Goal: Task Accomplishment & Management: Manage account settings

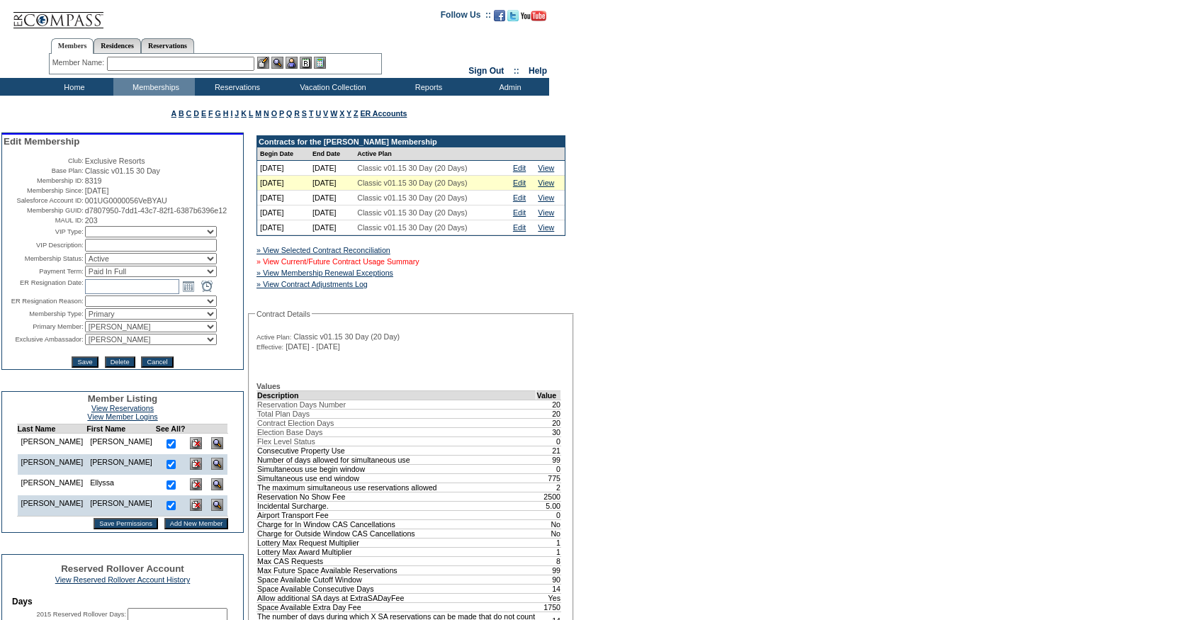
click at [417, 266] on link "» View Current/Future Contract Usage Summary" at bounding box center [337, 261] width 163 height 9
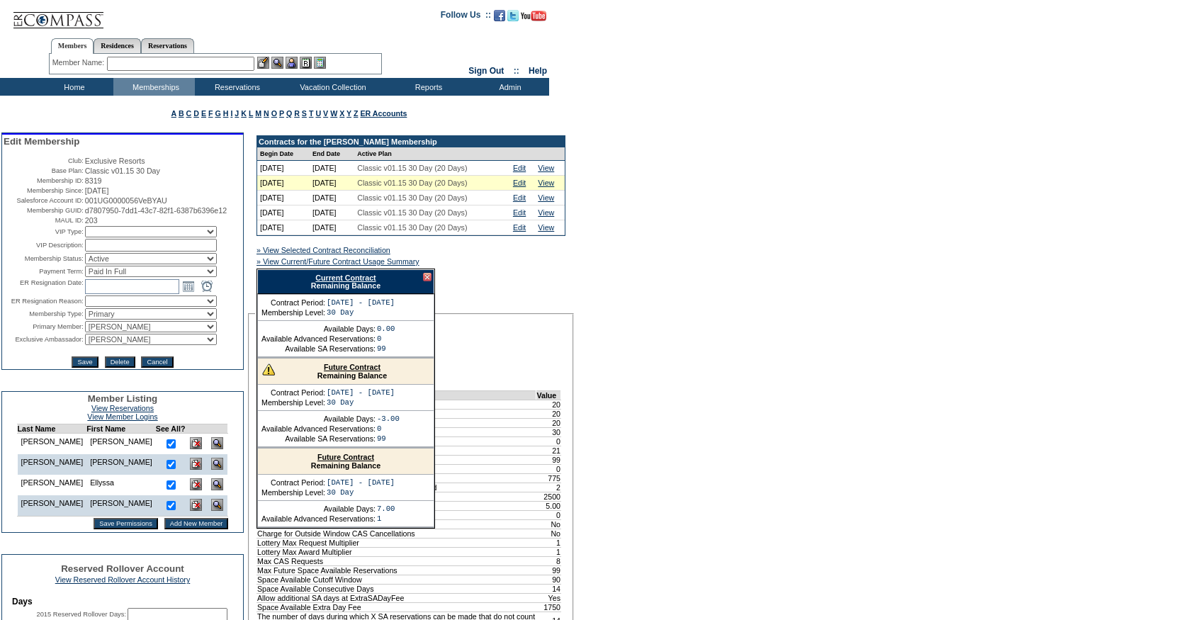
click at [363, 282] on link "Current Contract" at bounding box center [345, 277] width 60 height 9
click at [526, 186] on link "Edit" at bounding box center [519, 183] width 13 height 9
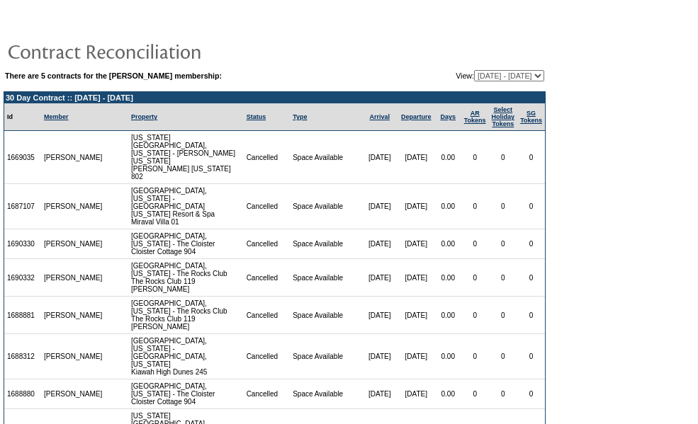
click at [474, 72] on select "03/26/24 - 09/30/25 10/01/25 - 09/30/26 10/01/26 - 09/30/27 10/01/27 - 09/30/28…" at bounding box center [509, 75] width 70 height 11
select select "151265"
click at [474, 70] on select "03/26/24 - 09/30/25 10/01/25 - 09/30/26 10/01/26 - 09/30/27 10/01/27 - 09/30/28…" at bounding box center [509, 75] width 70 height 11
